Goal: Information Seeking & Learning: Learn about a topic

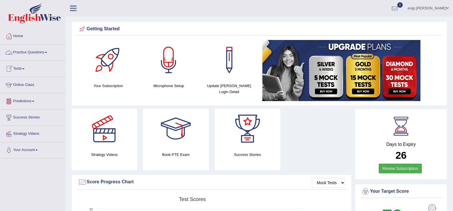
click at [23, 83] on link "Online Class" at bounding box center [32, 84] width 65 height 14
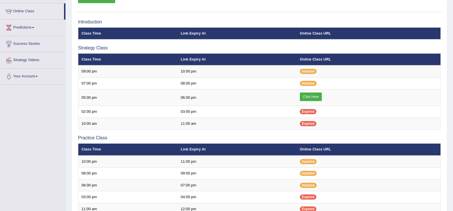
scroll to position [74, 0]
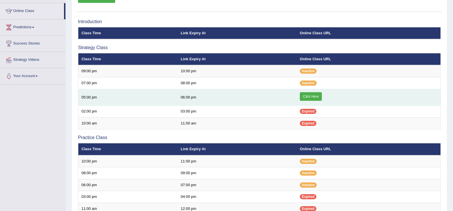
click at [308, 95] on link "Click Here" at bounding box center [311, 96] width 22 height 9
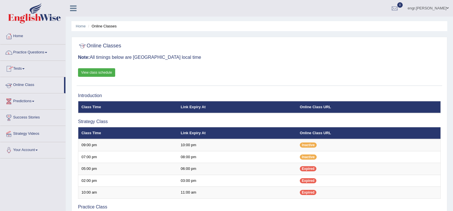
click at [25, 68] on link "Tests" at bounding box center [32, 68] width 65 height 14
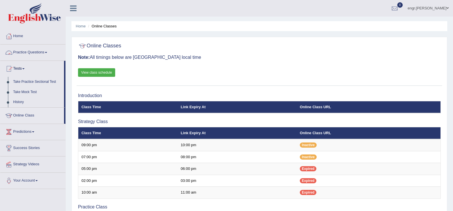
click at [40, 52] on link "Practice Questions" at bounding box center [32, 52] width 65 height 14
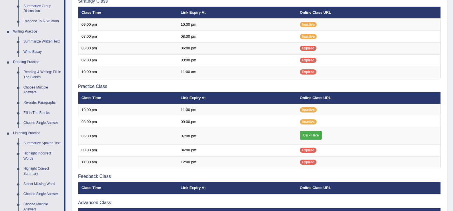
scroll to position [130, 0]
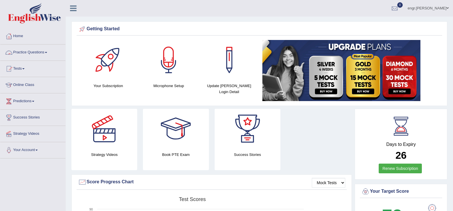
click at [32, 53] on link "Practice Questions" at bounding box center [32, 52] width 65 height 14
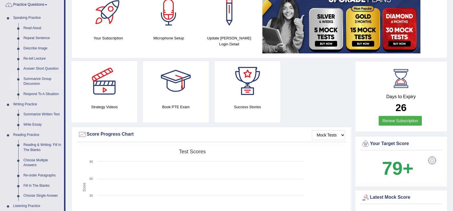
scroll to position [54, 0]
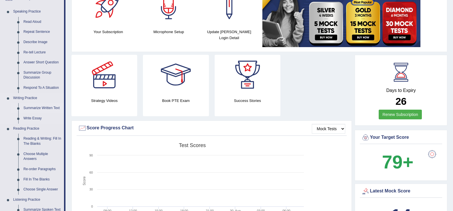
click at [42, 109] on link "Summarize Written Text" at bounding box center [42, 108] width 43 height 10
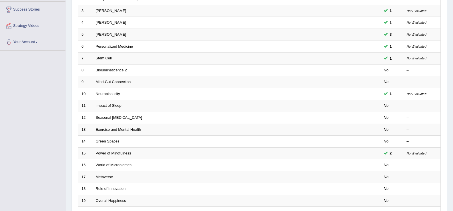
scroll to position [109, 0]
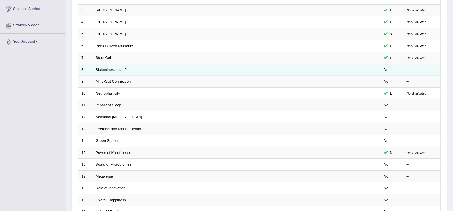
click at [114, 71] on link "Bioluminescence 2" at bounding box center [111, 69] width 31 height 4
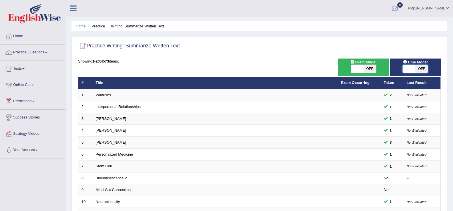
click at [406, 67] on span at bounding box center [409, 69] width 13 height 8
checkbox input "true"
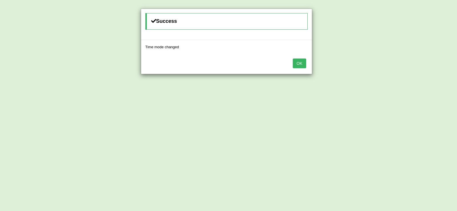
click at [299, 64] on button "OK" at bounding box center [299, 64] width 13 height 10
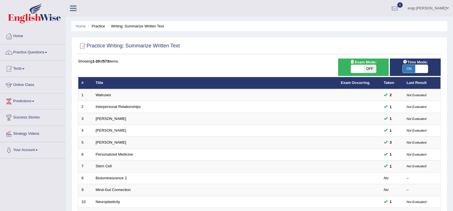
click at [356, 69] on span at bounding box center [357, 69] width 13 height 8
checkbox input "true"
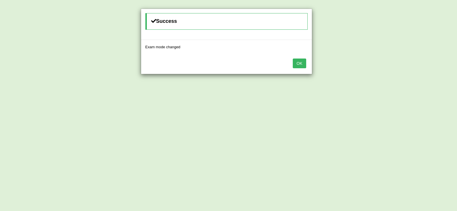
click at [297, 64] on button "OK" at bounding box center [299, 64] width 13 height 10
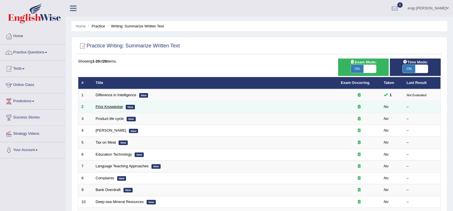
click at [108, 107] on link "Prior Knowledge" at bounding box center [109, 107] width 27 height 4
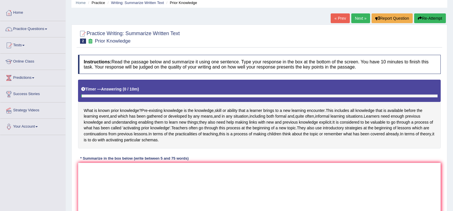
scroll to position [82, 0]
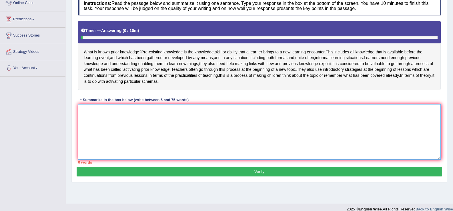
click at [128, 119] on textarea at bounding box center [259, 131] width 363 height 55
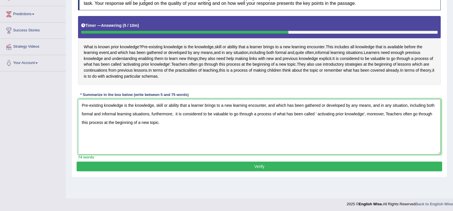
scroll to position [89, 0]
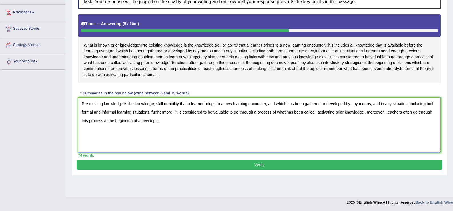
type textarea "Pre-existing knowledge is the knowledge, skill or ability that a learner brings…"
click at [183, 169] on button "Verify" at bounding box center [260, 165] width 366 height 10
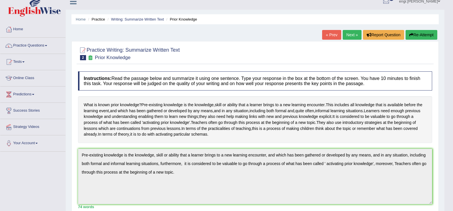
scroll to position [0, 0]
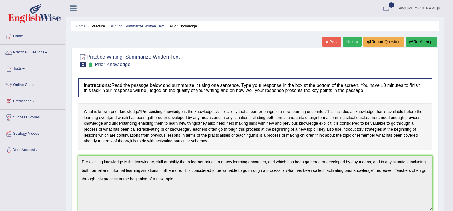
click at [350, 45] on link "Next »" at bounding box center [352, 42] width 19 height 10
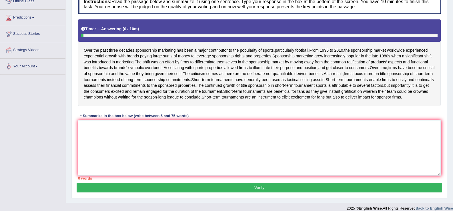
scroll to position [84, 0]
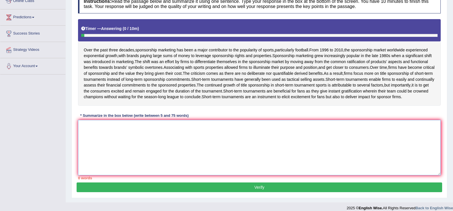
click at [126, 143] on textarea at bounding box center [259, 147] width 363 height 55
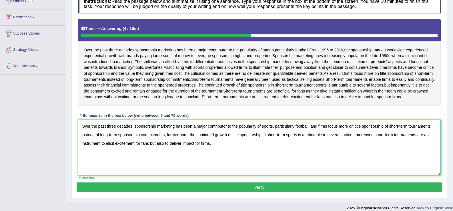
scroll to position [95, 0]
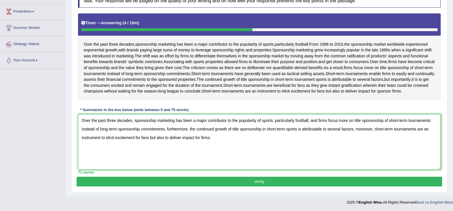
type textarea "Over the past three decades, sponsorship marketing has been a major contributor…"
click at [162, 178] on button "Verify" at bounding box center [260, 182] width 366 height 10
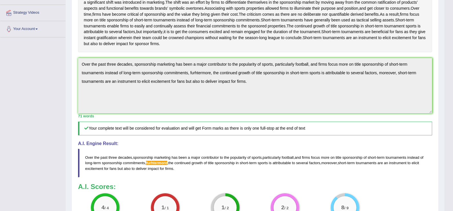
scroll to position [97, 0]
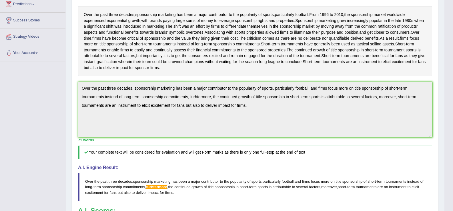
click at [67, 78] on div "Home Practice Writing: Summarize Written Text Sponsorship marketing « Prev Next…" at bounding box center [255, 99] width 379 height 392
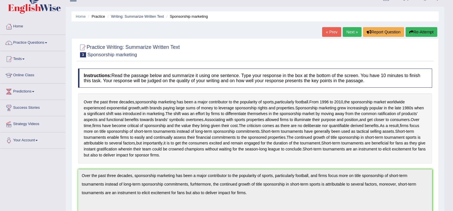
scroll to position [0, 0]
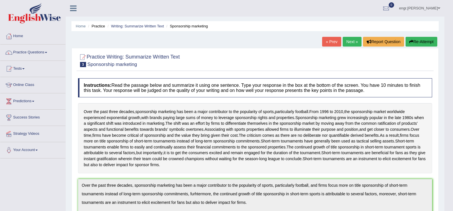
click at [425, 41] on button "Re-Attempt" at bounding box center [422, 42] width 32 height 10
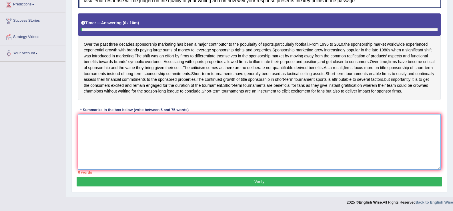
click at [150, 143] on textarea at bounding box center [259, 141] width 363 height 55
paste textarea "Over the past three decades, sponsorship marketing has been a major contributor…"
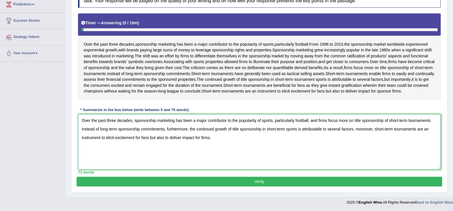
click at [174, 130] on textarea "Over the past three decades, sponsorship marketing has been a major contributor…" at bounding box center [259, 141] width 363 height 55
type textarea "Over the past three decades, sponsorship marketing has been a major contributor…"
click at [200, 181] on button "Verify" at bounding box center [260, 182] width 366 height 10
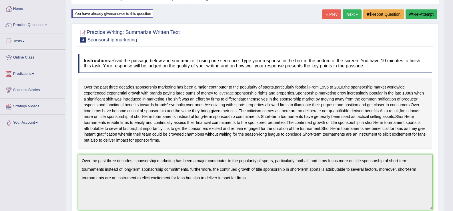
scroll to position [22, 0]
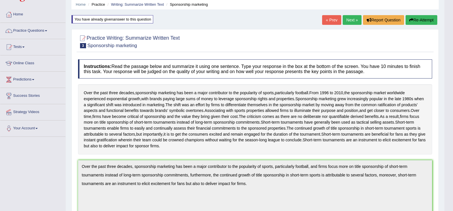
click at [344, 21] on link "Next »" at bounding box center [352, 20] width 19 height 10
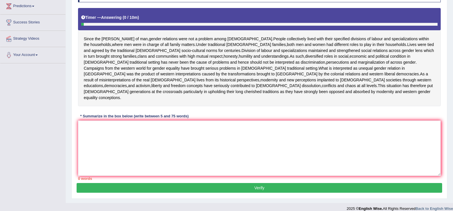
scroll to position [95, 0]
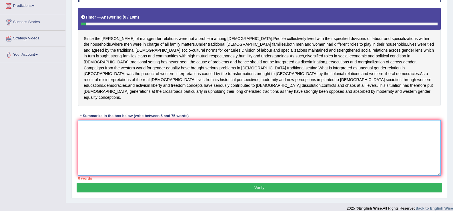
click at [135, 137] on textarea at bounding box center [259, 147] width 363 height 55
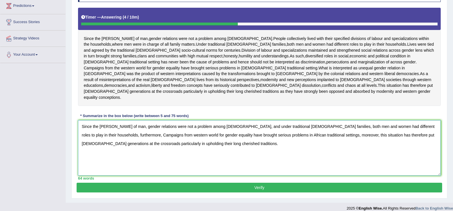
type textarea "Since the dawn of man, gender relations were not a problem among Africans, and …"
click at [202, 183] on button "Verify" at bounding box center [260, 188] width 366 height 10
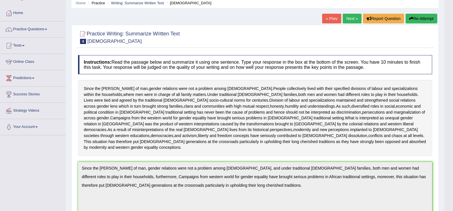
scroll to position [0, 0]
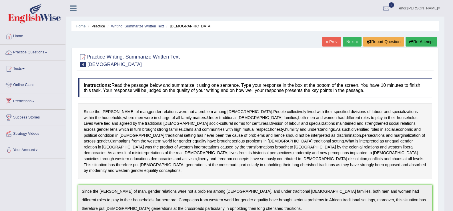
click at [348, 42] on link "Next »" at bounding box center [352, 42] width 19 height 10
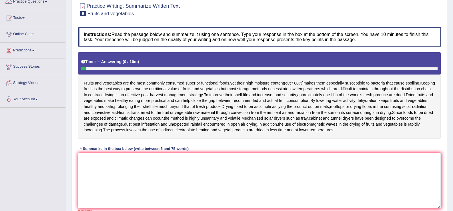
scroll to position [51, 0]
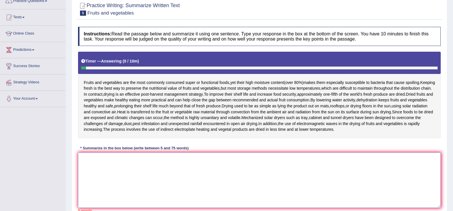
click at [113, 159] on textarea at bounding box center [259, 180] width 363 height 55
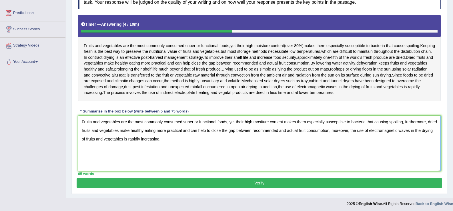
scroll to position [90, 0]
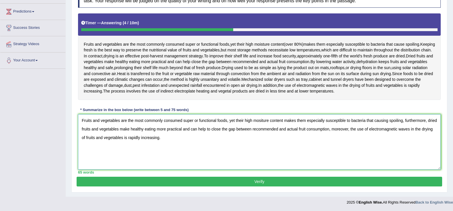
type textarea "Fruits and vegetables are the most commonly consumed super or functional foods,…"
click at [158, 180] on button "Verify" at bounding box center [260, 182] width 366 height 10
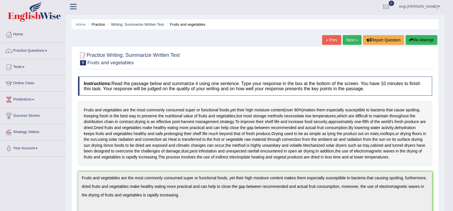
scroll to position [0, 0]
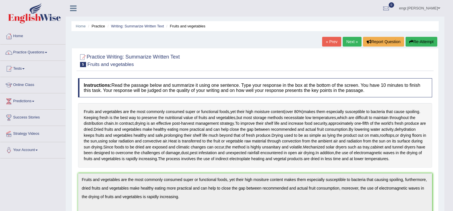
click at [352, 45] on link "Next »" at bounding box center [352, 42] width 19 height 10
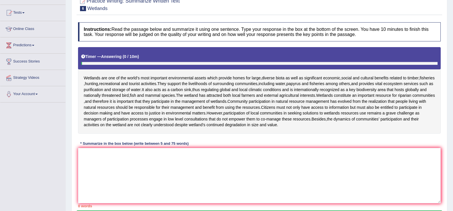
scroll to position [70, 0]
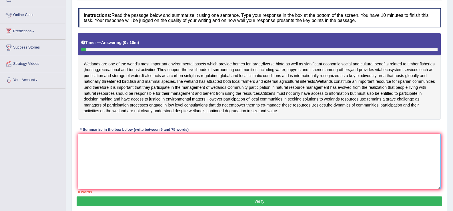
click at [105, 158] on textarea at bounding box center [259, 161] width 363 height 55
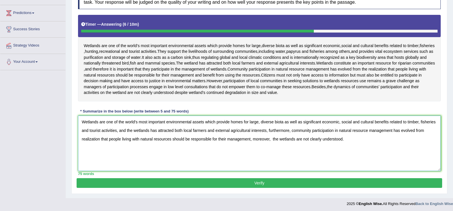
scroll to position [90, 0]
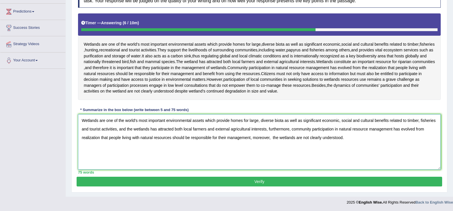
type textarea "Wetlands are one of the world's most important environmental assets which provi…"
click at [288, 179] on button "Verify" at bounding box center [260, 182] width 366 height 10
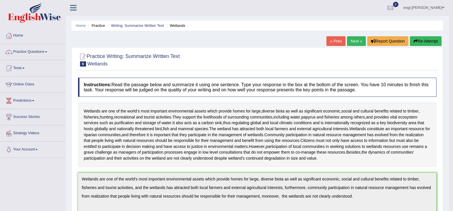
scroll to position [0, 0]
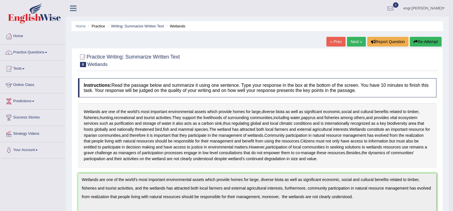
click at [351, 44] on link "Next »" at bounding box center [356, 42] width 19 height 10
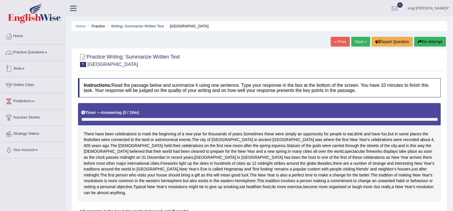
click at [38, 53] on link "Practice Questions" at bounding box center [32, 52] width 65 height 14
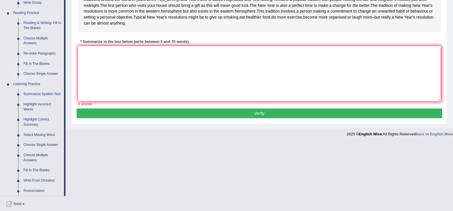
scroll to position [184, 0]
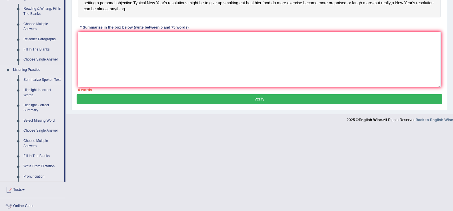
click at [50, 77] on link "Summarize Spoken Text" at bounding box center [42, 80] width 43 height 10
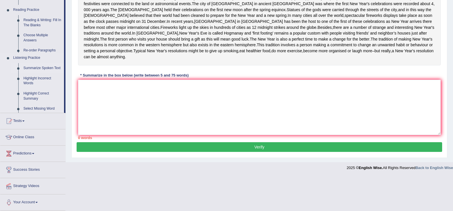
scroll to position [107, 0]
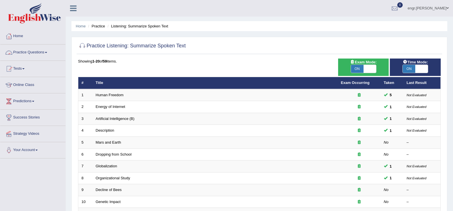
click at [42, 49] on link "Practice Questions" at bounding box center [32, 52] width 65 height 14
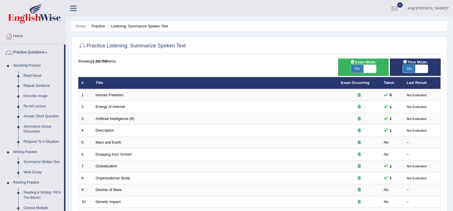
click at [30, 53] on link "Practice Questions" at bounding box center [32, 52] width 64 height 14
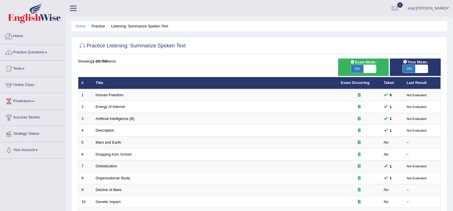
click at [16, 38] on link "Home" at bounding box center [32, 35] width 65 height 14
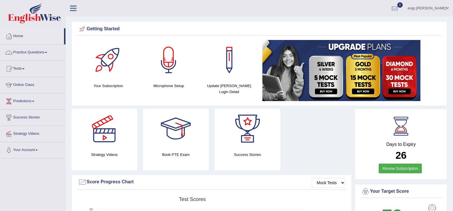
click at [39, 52] on link "Practice Questions" at bounding box center [32, 52] width 65 height 14
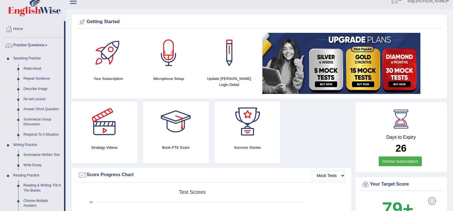
scroll to position [7, 0]
click at [36, 97] on link "Re-tell Lecture" at bounding box center [42, 99] width 43 height 10
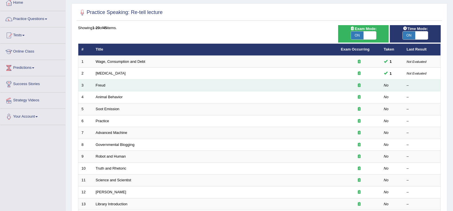
scroll to position [42, 0]
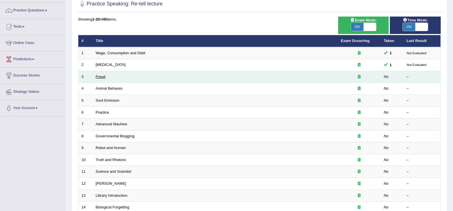
click at [101, 77] on link "Freud" at bounding box center [101, 77] width 10 height 4
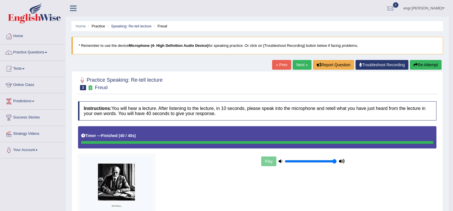
click at [303, 65] on link "Next »" at bounding box center [302, 65] width 19 height 10
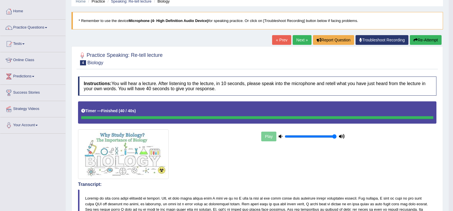
scroll to position [21, 0]
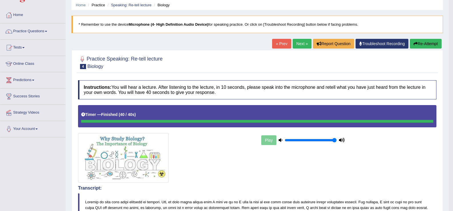
click at [299, 46] on link "Next »" at bounding box center [302, 44] width 19 height 10
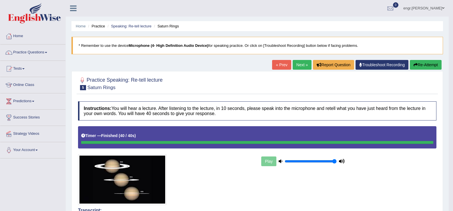
click at [294, 69] on link "Next »" at bounding box center [302, 65] width 19 height 10
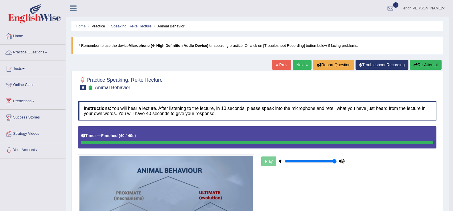
click at [38, 55] on link "Practice Questions" at bounding box center [32, 52] width 65 height 14
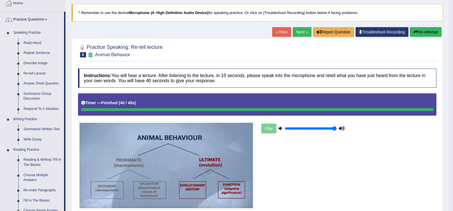
scroll to position [41, 0]
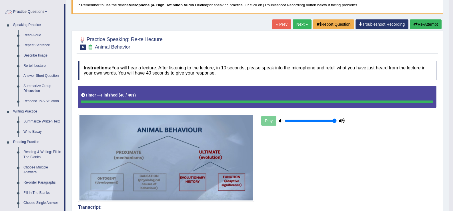
click at [45, 13] on link "Practice Questions" at bounding box center [32, 11] width 64 height 14
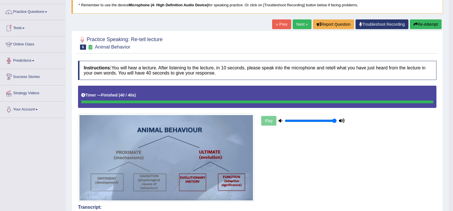
click at [27, 45] on link "Online Class" at bounding box center [32, 44] width 65 height 14
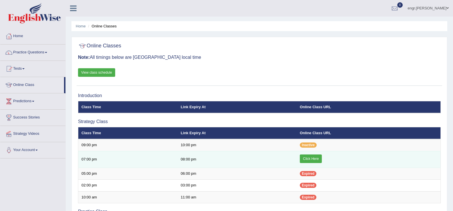
click at [308, 160] on link "Click Here" at bounding box center [311, 159] width 22 height 9
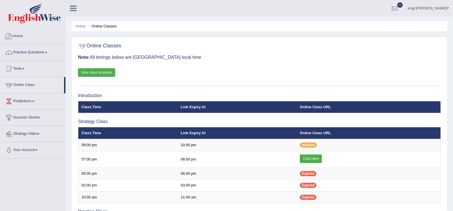
click at [19, 31] on link "Home" at bounding box center [32, 35] width 65 height 14
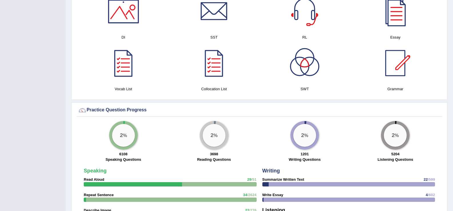
scroll to position [319, 0]
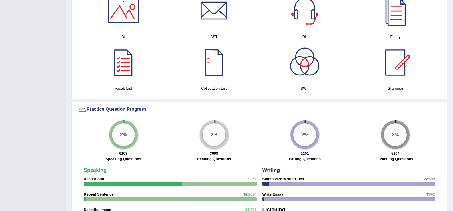
drag, startPoint x: 274, startPoint y: 129, endPoint x: 190, endPoint y: 200, distance: 109.9
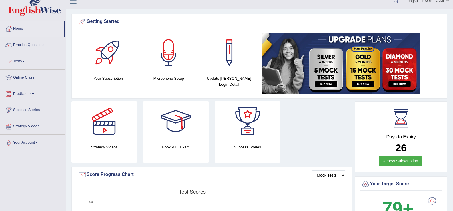
scroll to position [0, 0]
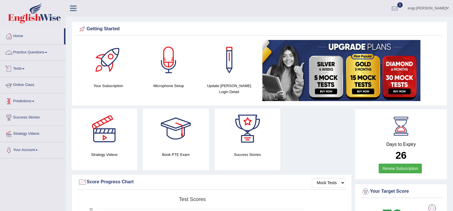
click at [30, 55] on link "Practice Questions" at bounding box center [32, 52] width 65 height 14
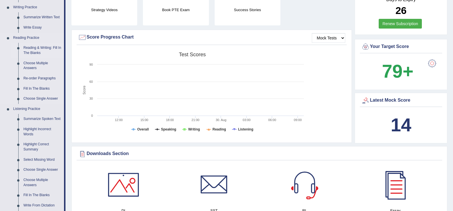
scroll to position [123, 0]
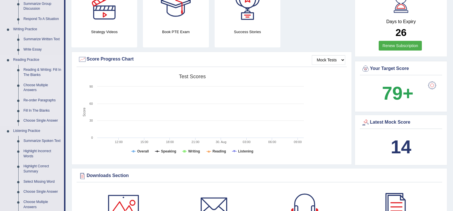
click at [38, 73] on link "Reading & Writing: Fill In The Blanks" at bounding box center [42, 72] width 43 height 15
